Goal: Find specific page/section: Locate item on page

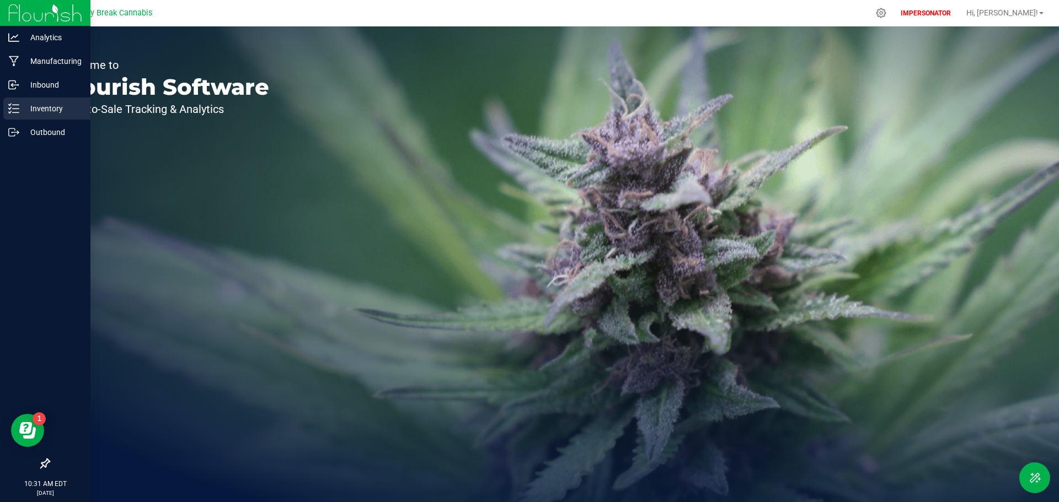
click at [17, 108] on icon at bounding box center [13, 108] width 11 height 11
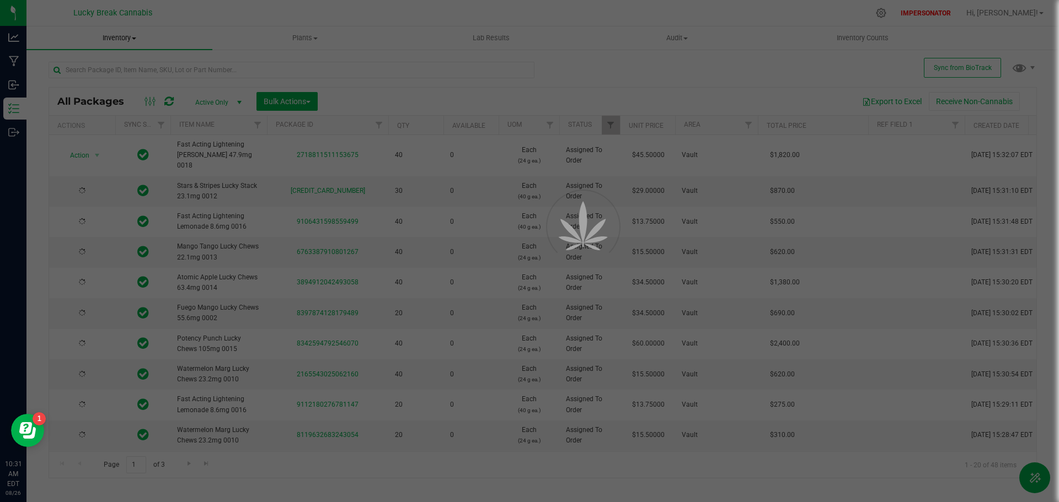
click at [113, 68] on div at bounding box center [529, 251] width 1059 height 502
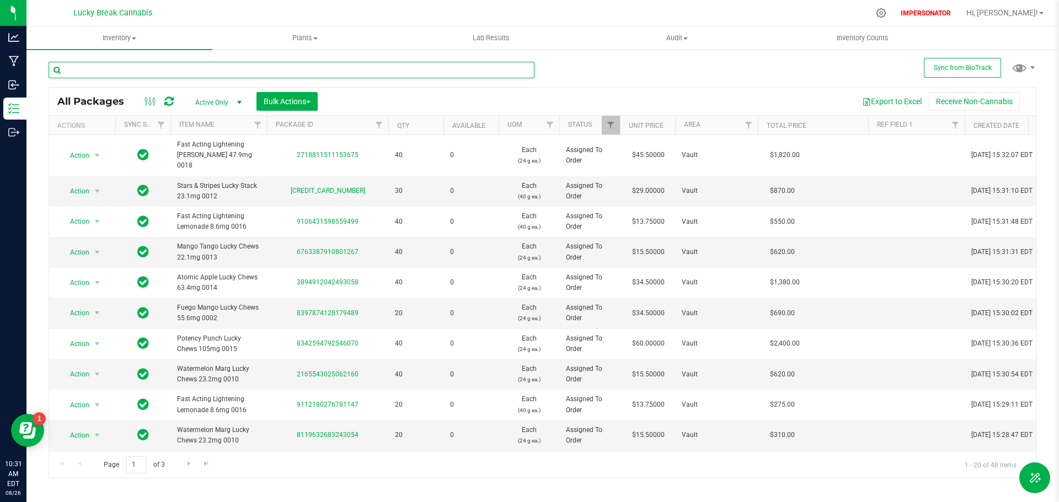
click at [112, 68] on input "text" at bounding box center [292, 70] width 486 height 17
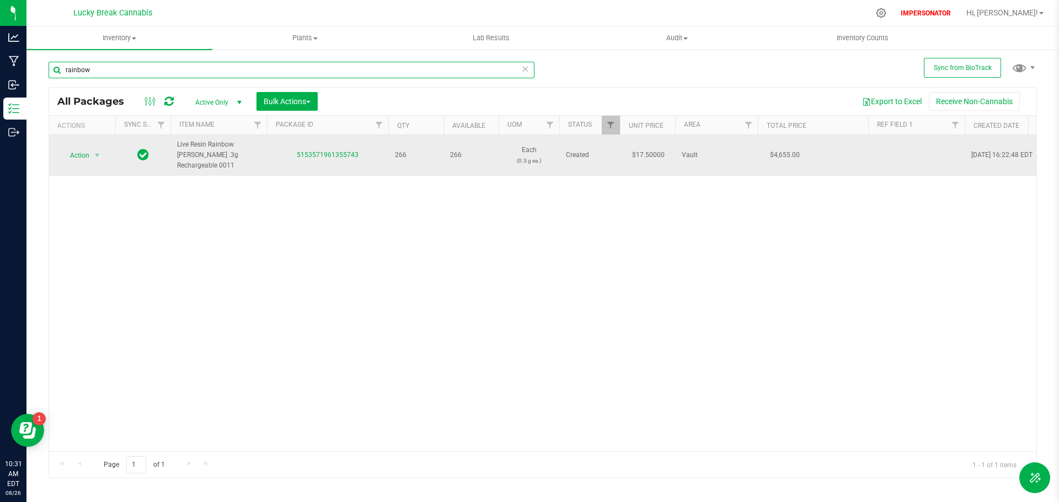
type input "rainbow"
drag, startPoint x: 245, startPoint y: 154, endPoint x: 171, endPoint y: 147, distance: 74.2
click at [171, 147] on td "Live Resin Rainbow [PERSON_NAME] .3g Rechargeable 0011" at bounding box center [218, 155] width 97 height 41
copy span "Live Resin Rainbow [PERSON_NAME] .3g Rechargeable 0011"
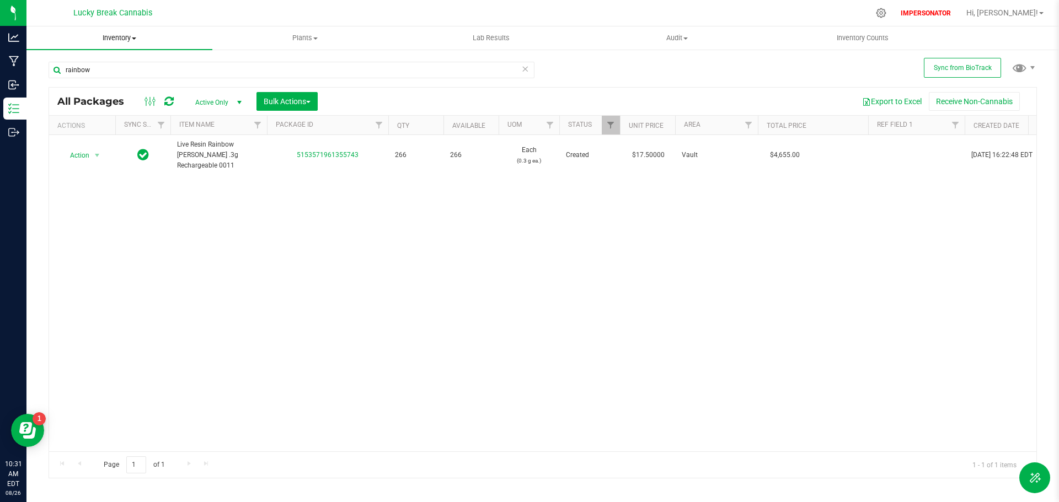
click at [110, 38] on span "Inventory" at bounding box center [119, 38] width 186 height 10
click at [63, 76] on span "All inventory" at bounding box center [63, 79] width 74 height 9
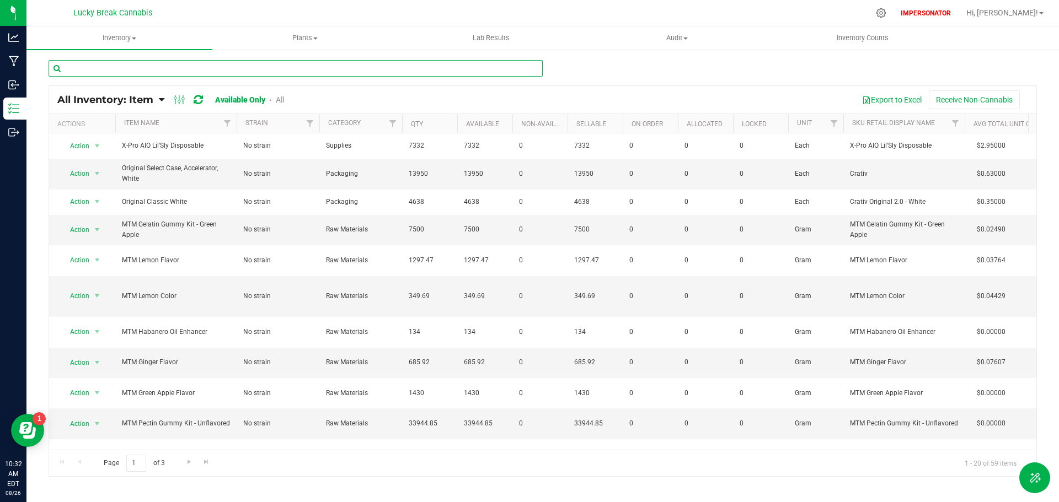
click at [106, 68] on input "text" at bounding box center [296, 68] width 494 height 17
paste input "Live Resin Rainbow [PERSON_NAME] .3g Rechargeable 0011"
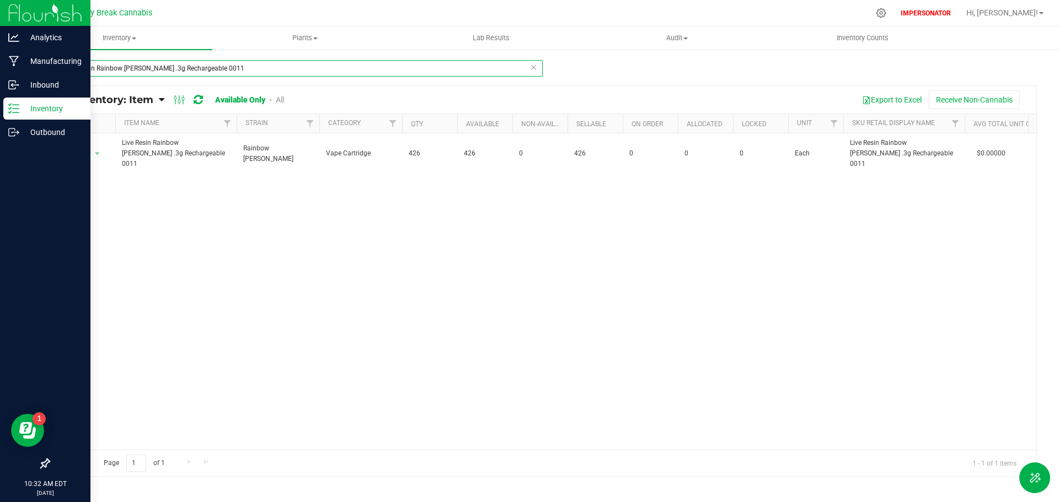
type input "Live Resin Rainbow [PERSON_NAME] .3g Rechargeable 0011"
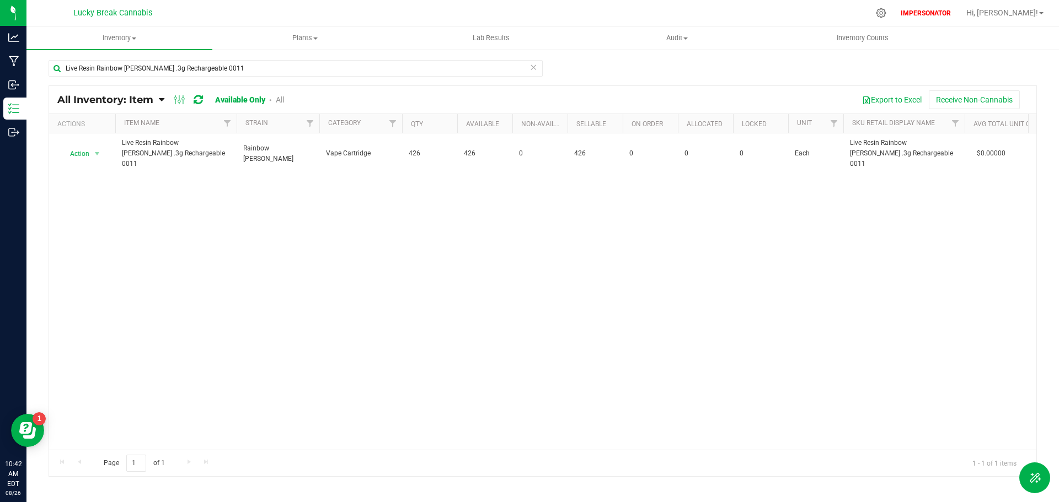
click at [197, 100] on icon at bounding box center [198, 99] width 9 height 11
